Goal: Communication & Community: Answer question/provide support

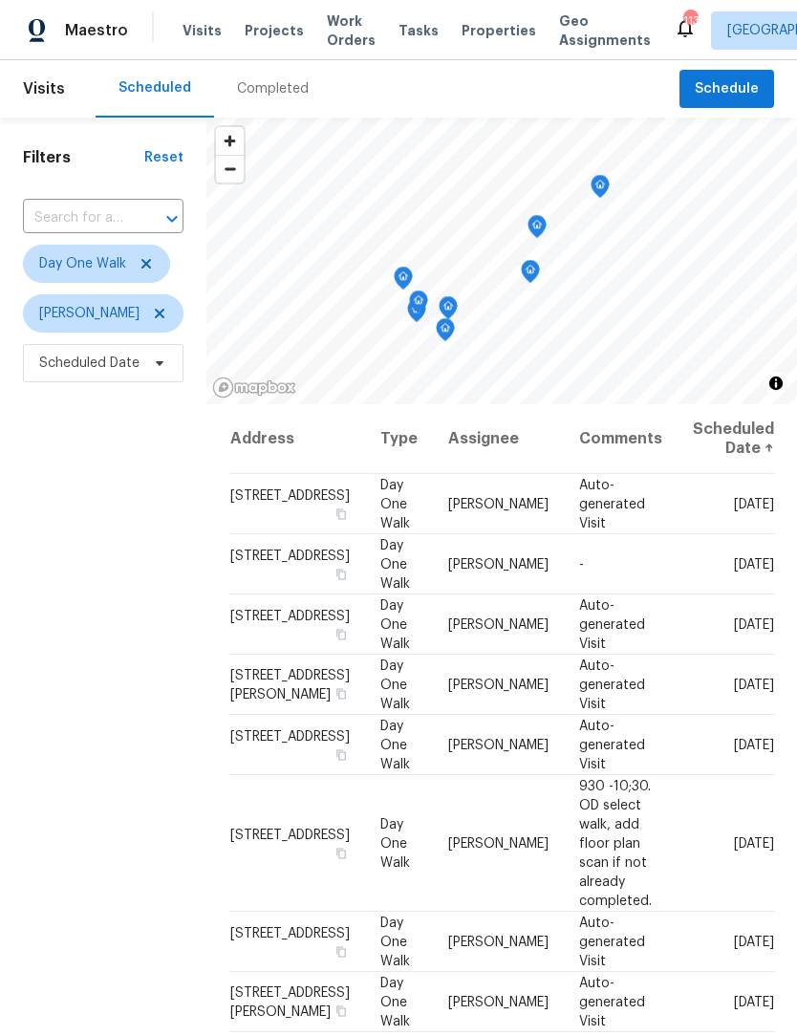
click at [95, 207] on input "text" at bounding box center [76, 219] width 107 height 30
type input "532 hemlock"
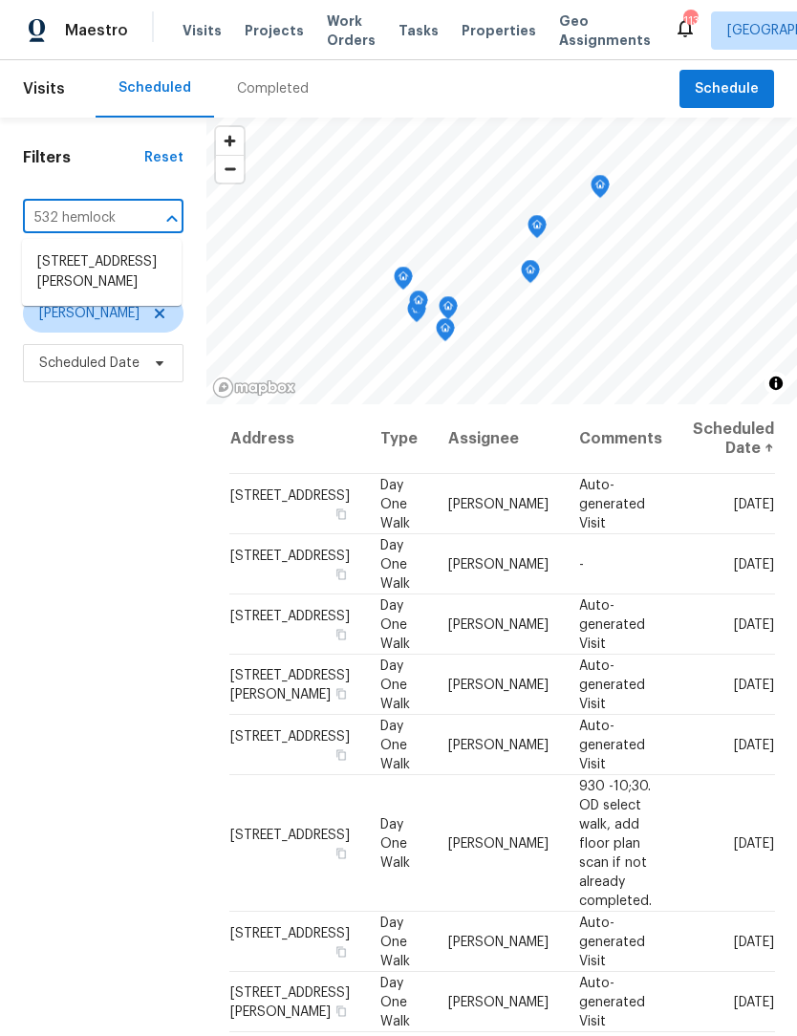
click at [117, 287] on li "532 Hemlock Dr, Winder, GA 30680" at bounding box center [102, 273] width 160 height 52
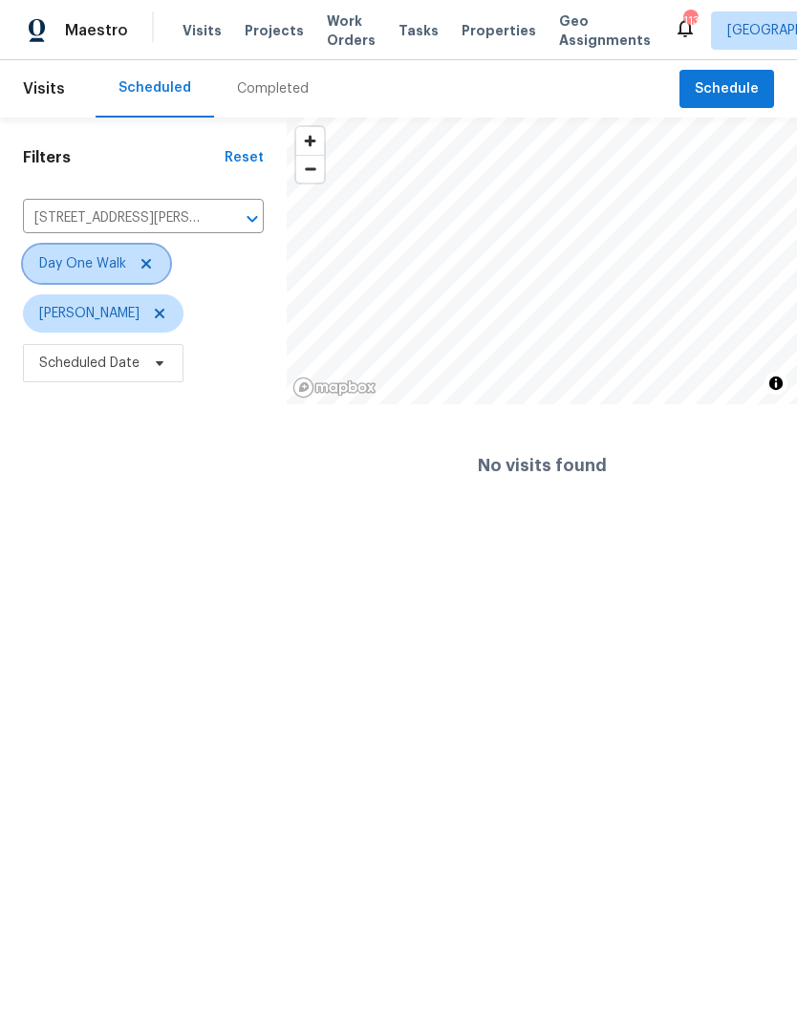
click at [139, 261] on icon at bounding box center [146, 263] width 15 height 15
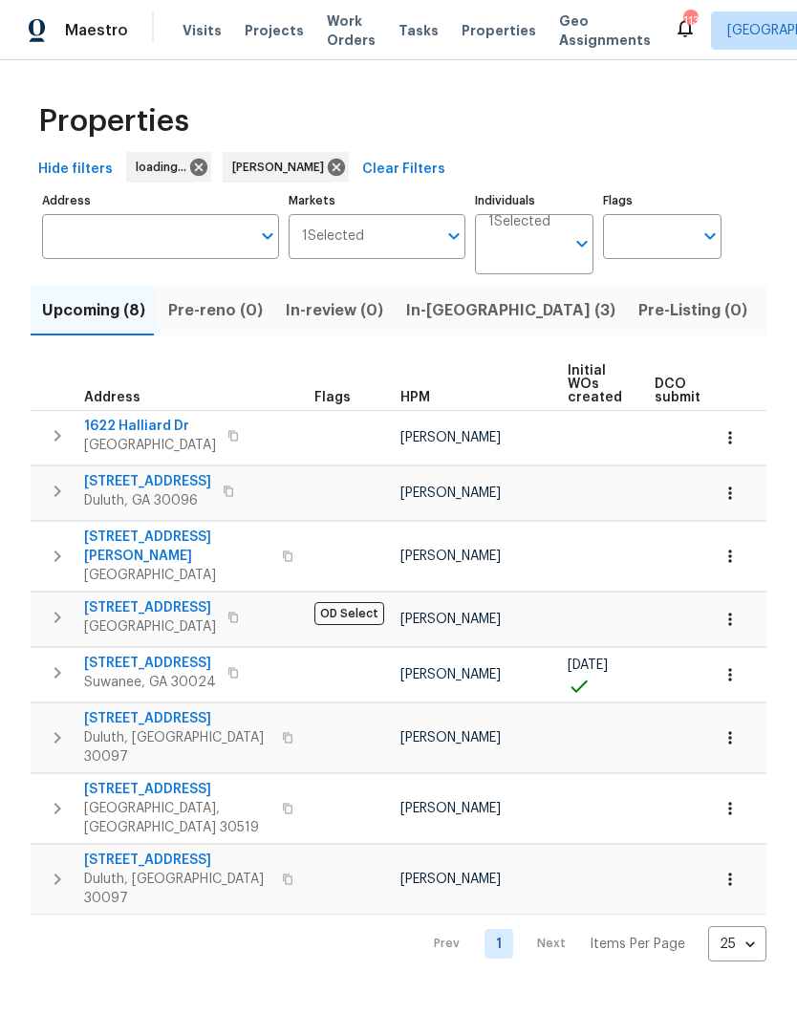
click at [219, 230] on input "Address" at bounding box center [146, 236] width 208 height 45
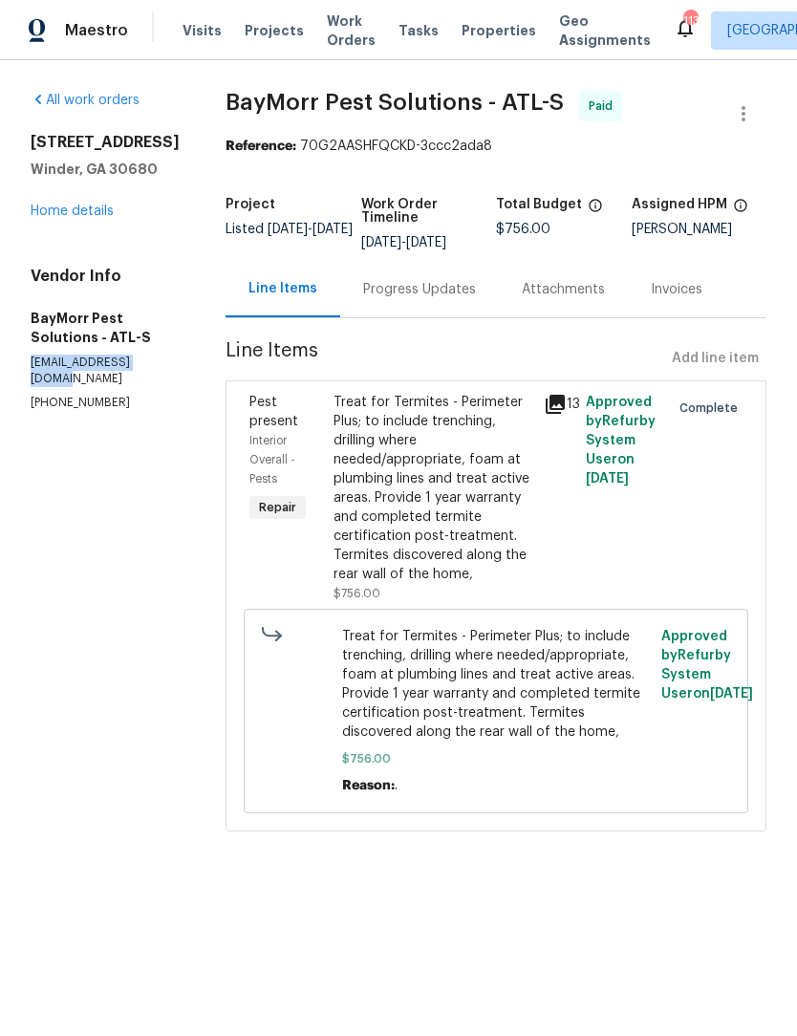
click at [421, 290] on div "Progress Updates" at bounding box center [419, 289] width 113 height 19
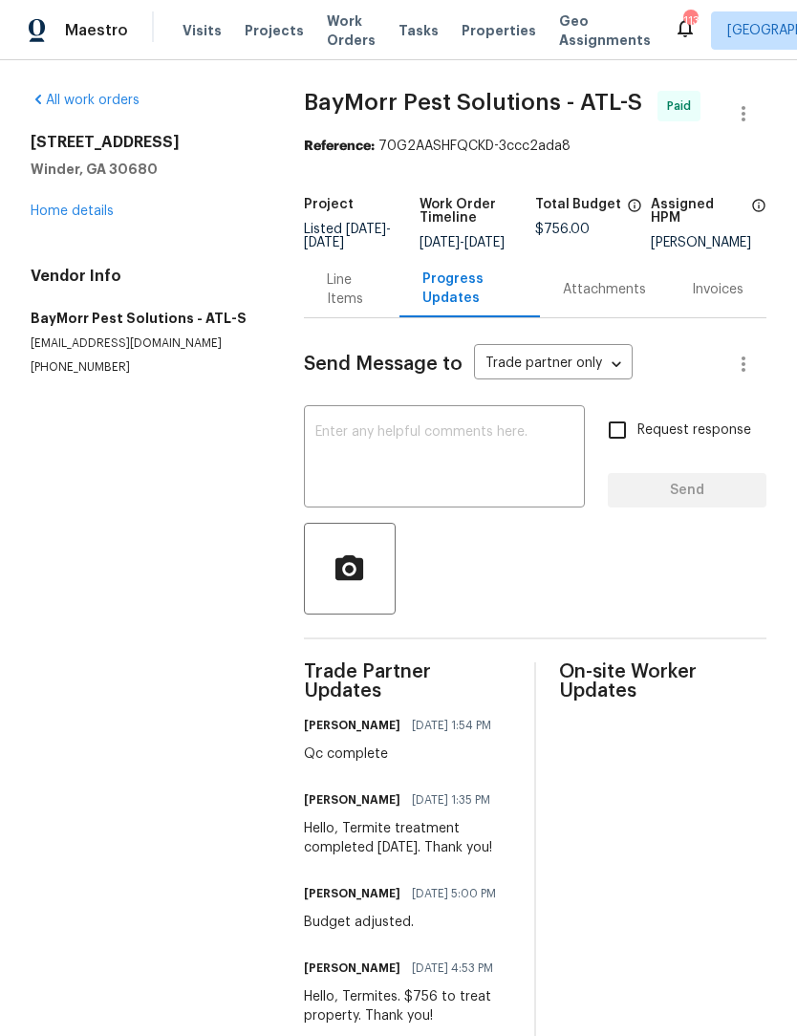
click at [625, 299] on div "Attachments" at bounding box center [604, 289] width 83 height 19
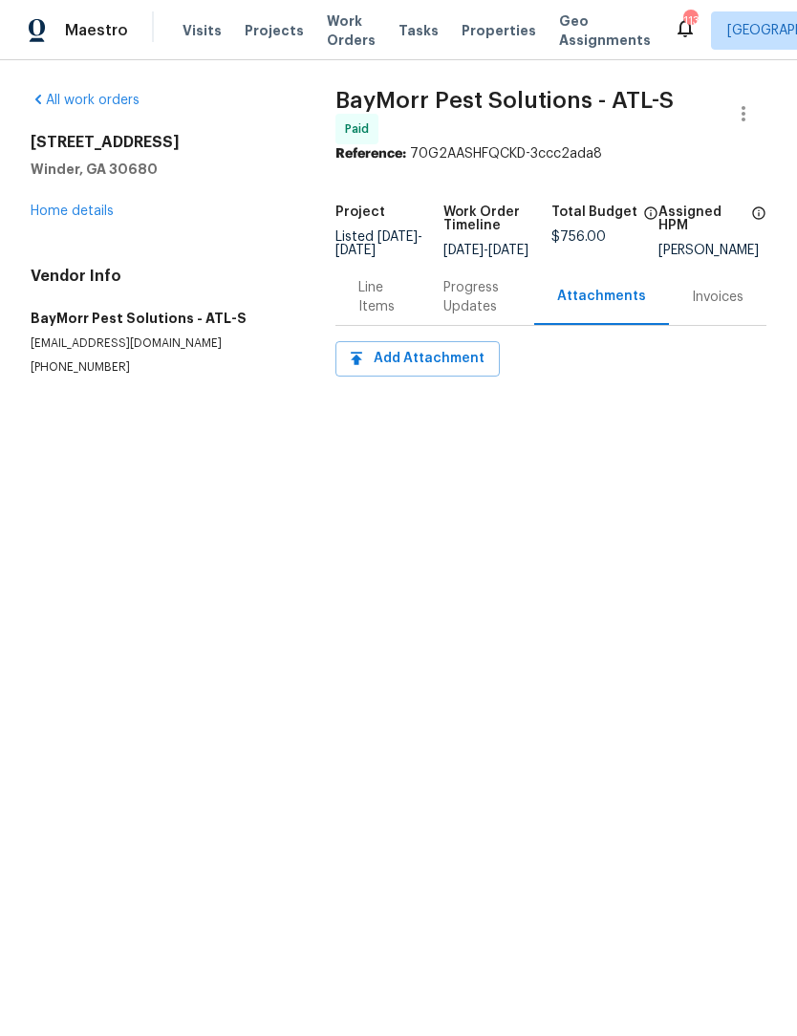
click at [366, 316] on div "Line Items" at bounding box center [377, 297] width 39 height 38
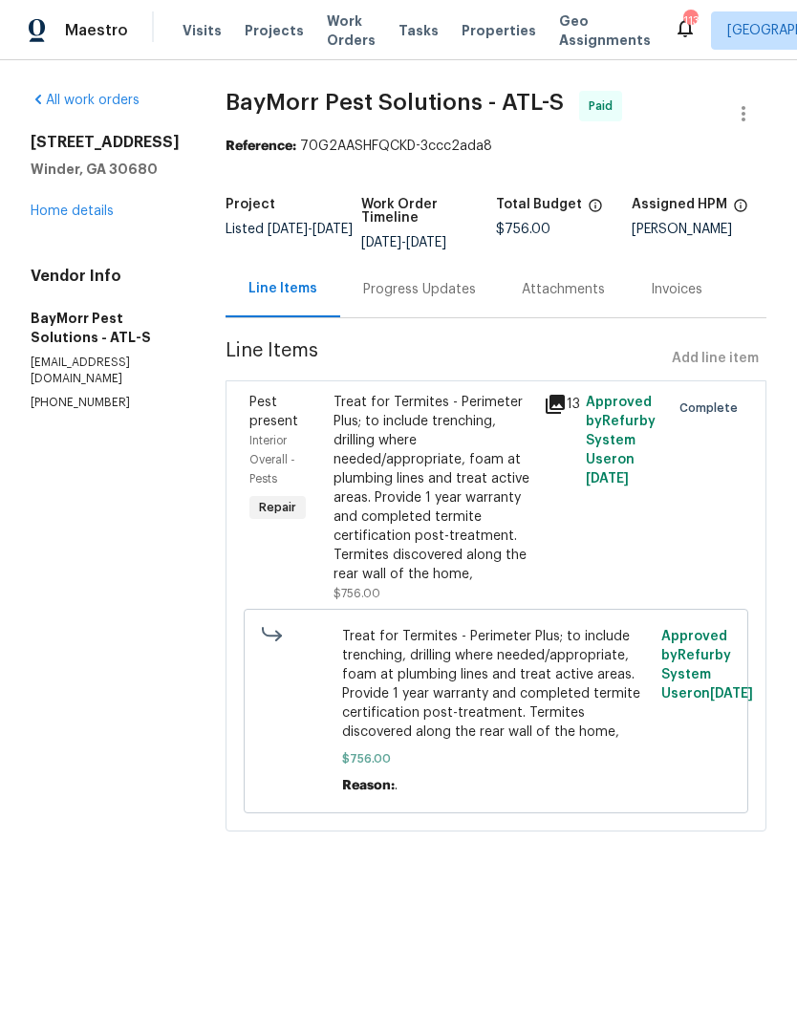
click at [425, 302] on div "Progress Updates" at bounding box center [419, 289] width 159 height 56
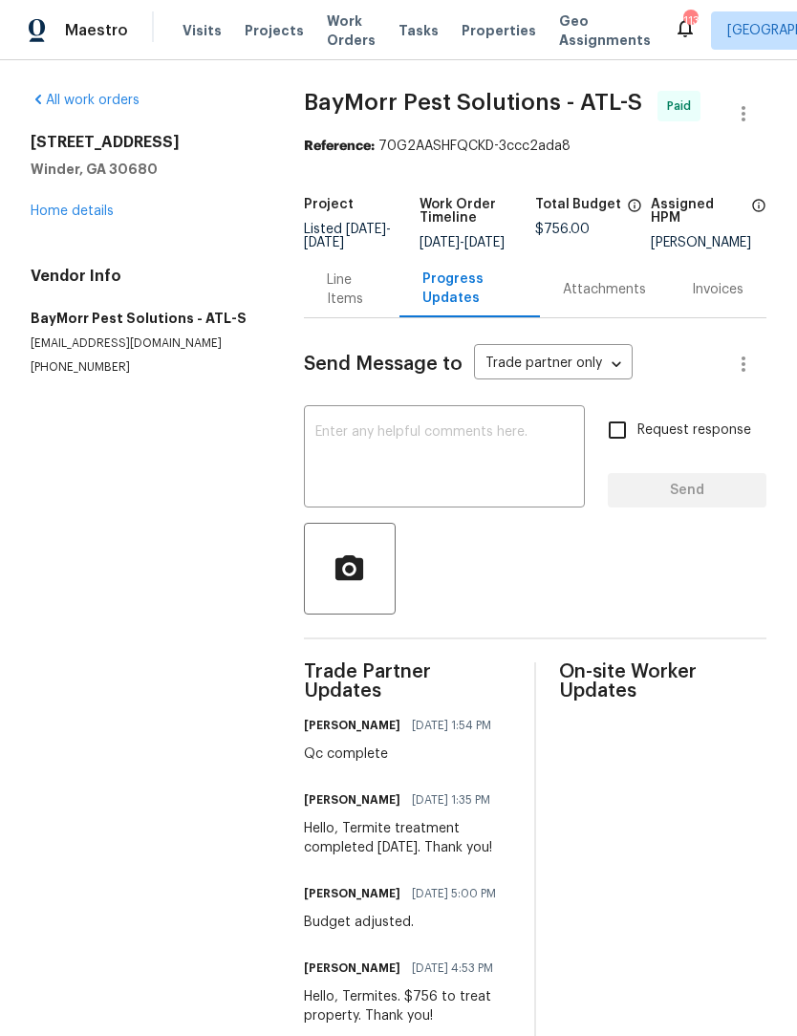
click at [530, 466] on textarea at bounding box center [444, 458] width 258 height 67
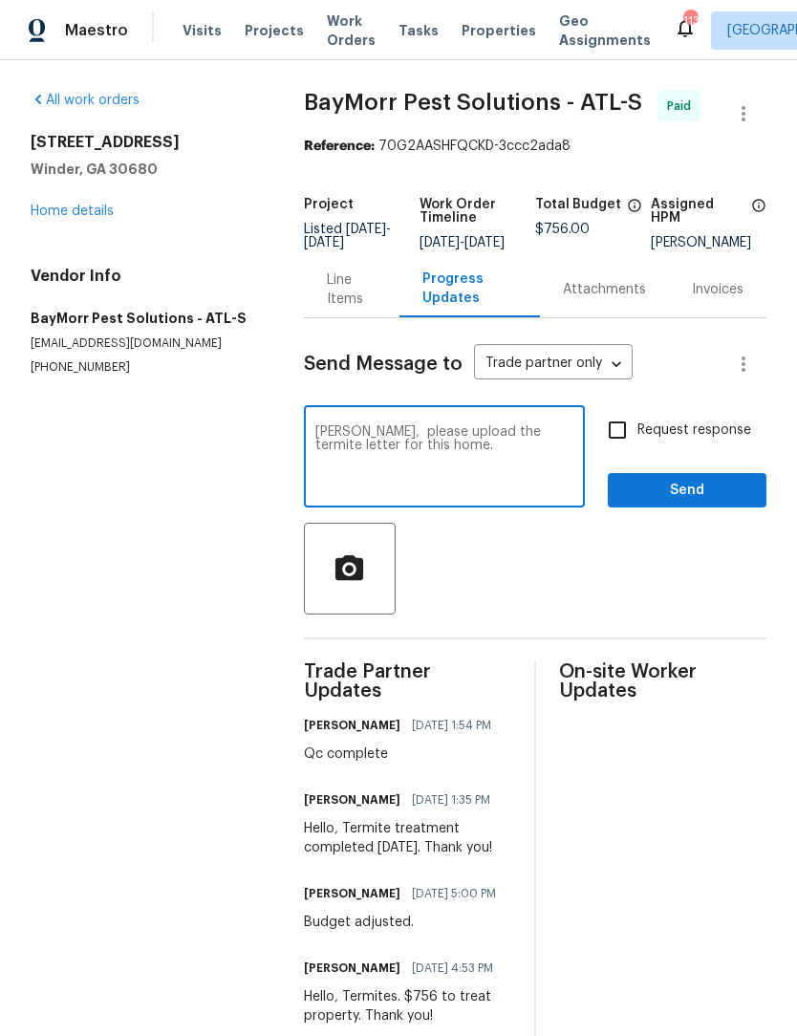
type textarea "[PERSON_NAME], please upload the termite letter for this home."
click at [627, 447] on input "Request response" at bounding box center [617, 430] width 40 height 40
checkbox input "true"
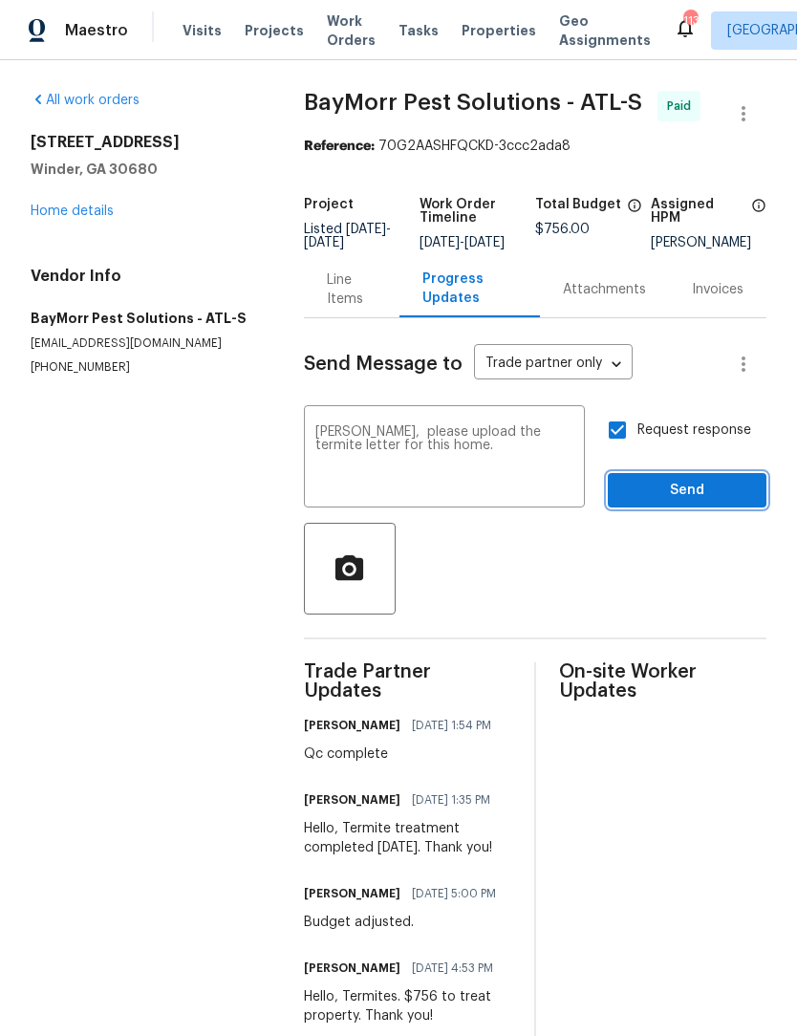
click at [702, 503] on span "Send" at bounding box center [687, 491] width 128 height 24
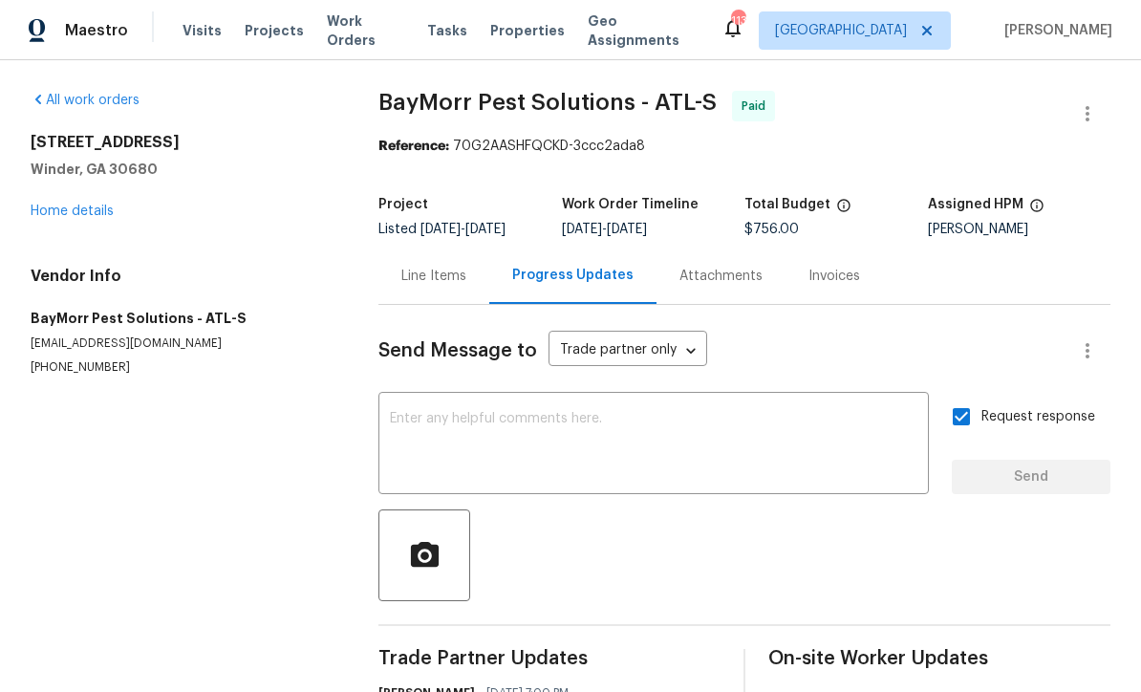
click at [438, 276] on div "Line Items" at bounding box center [433, 276] width 65 height 19
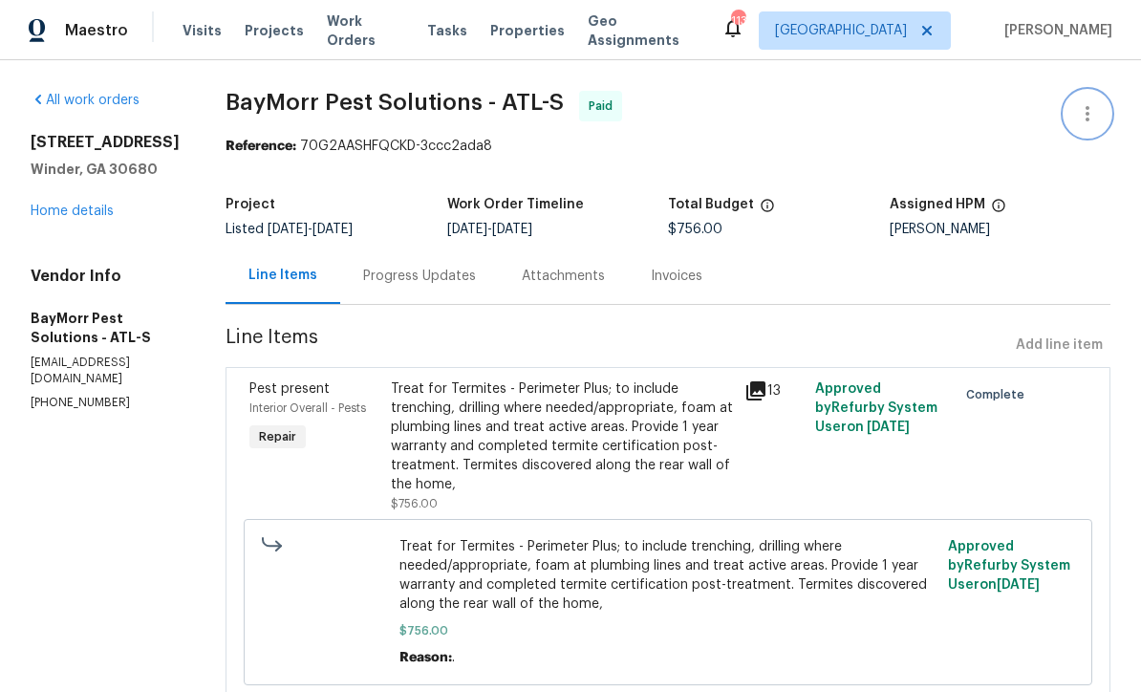
click at [796, 114] on icon "button" at bounding box center [1087, 113] width 23 height 23
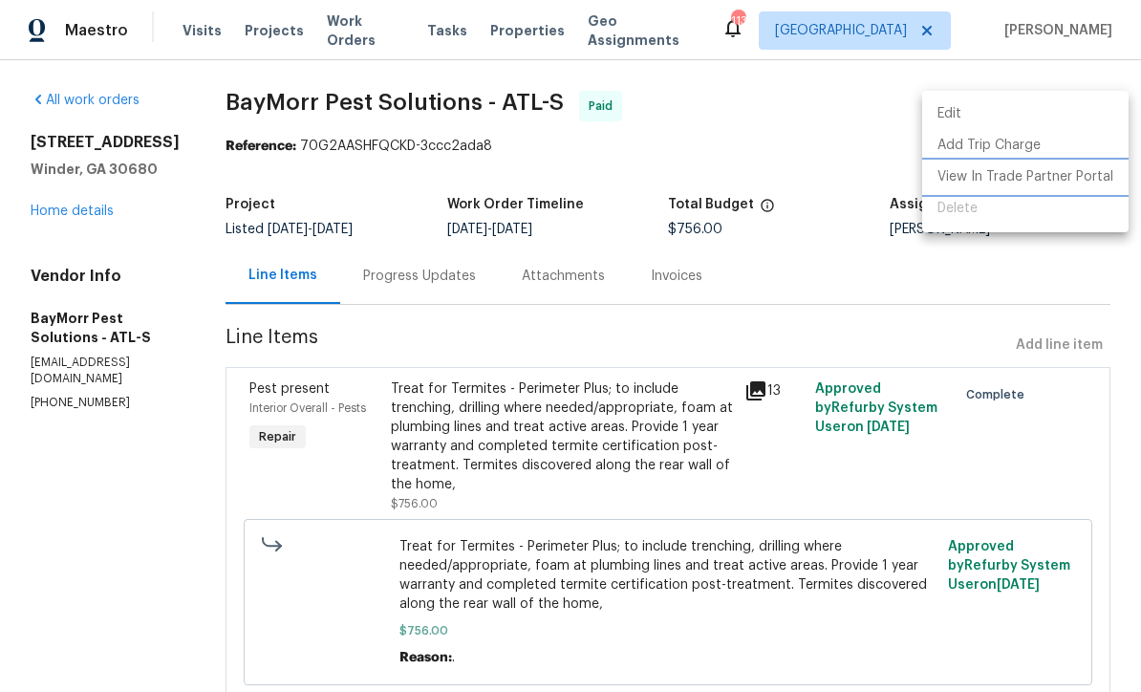
click at [796, 178] on li "View In Trade Partner Portal" at bounding box center [1025, 178] width 206 height 32
